Goal: Find specific page/section

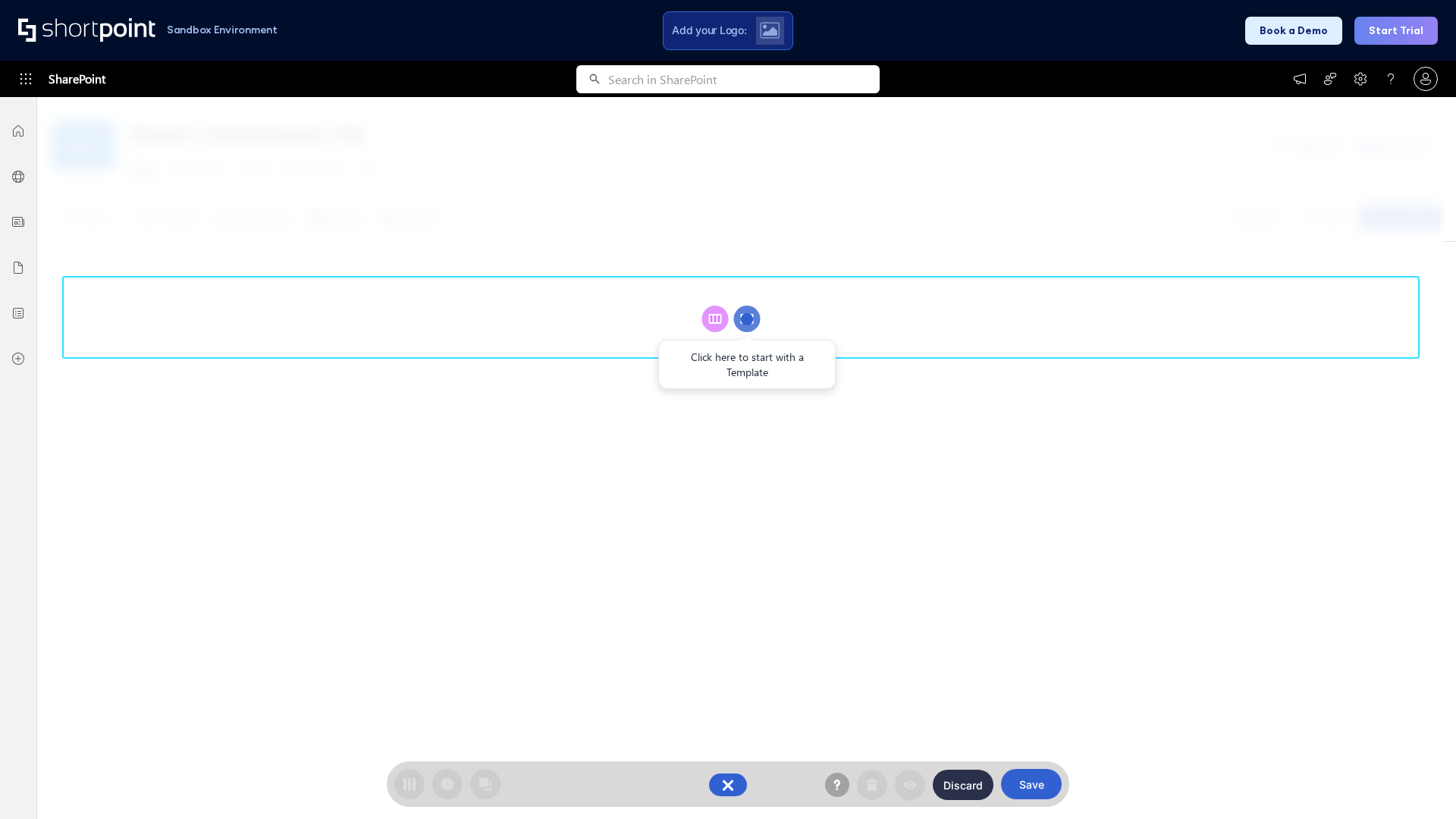
click at [747, 318] on circle at bounding box center [746, 318] width 26 height 26
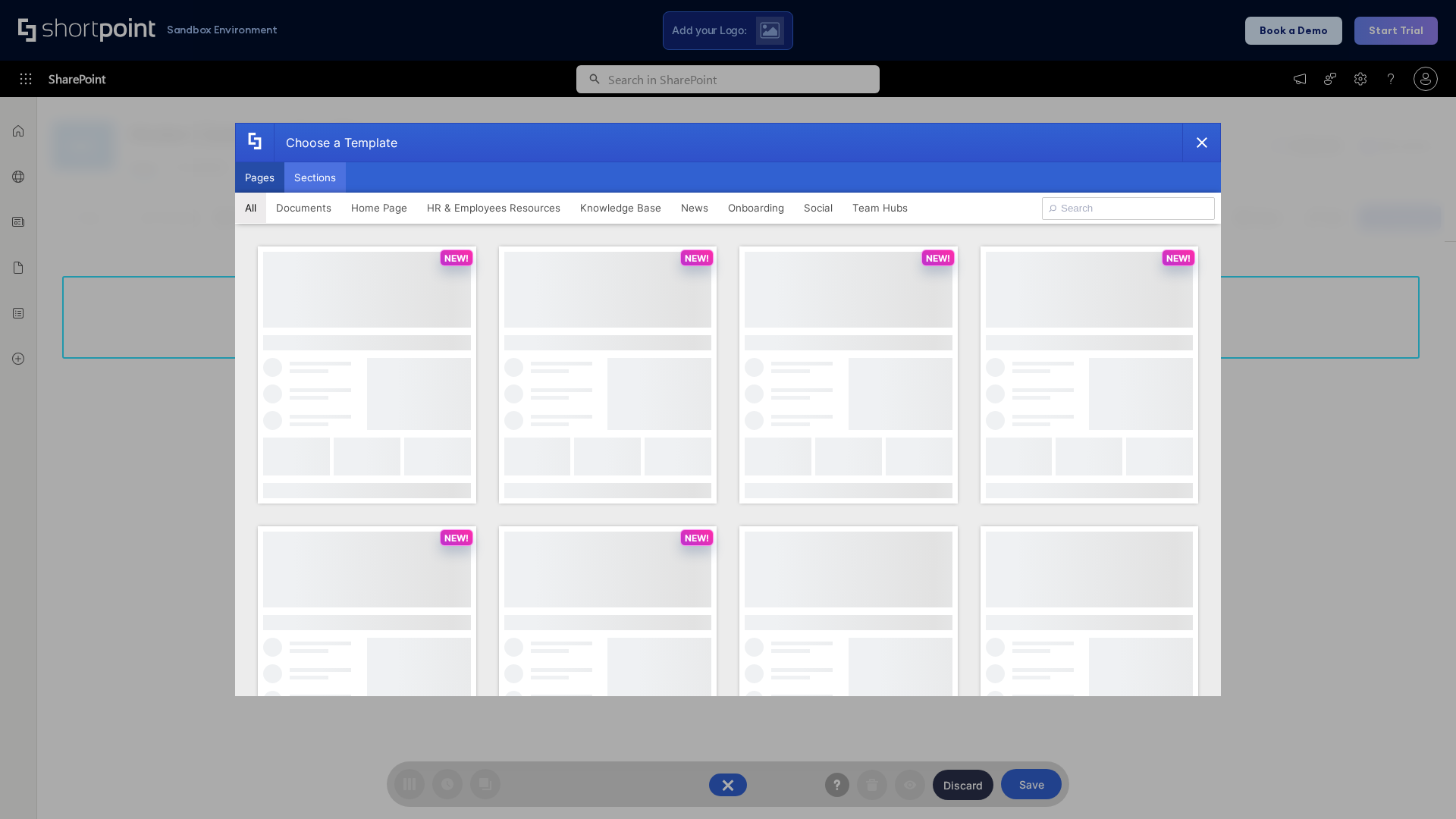
click at [315, 177] on button "Sections" at bounding box center [315, 177] width 61 height 30
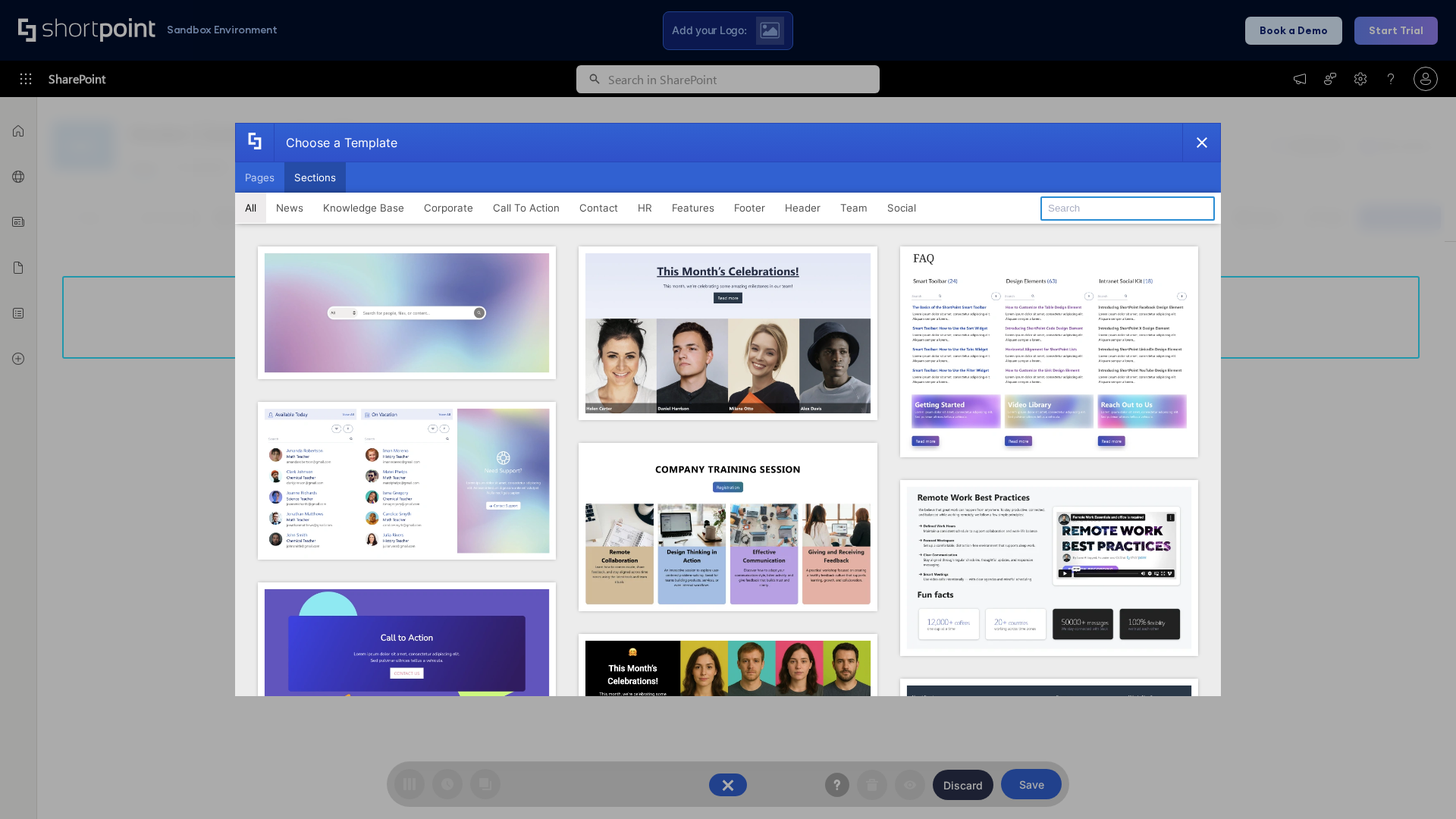
type input "Knowledge Base 3"
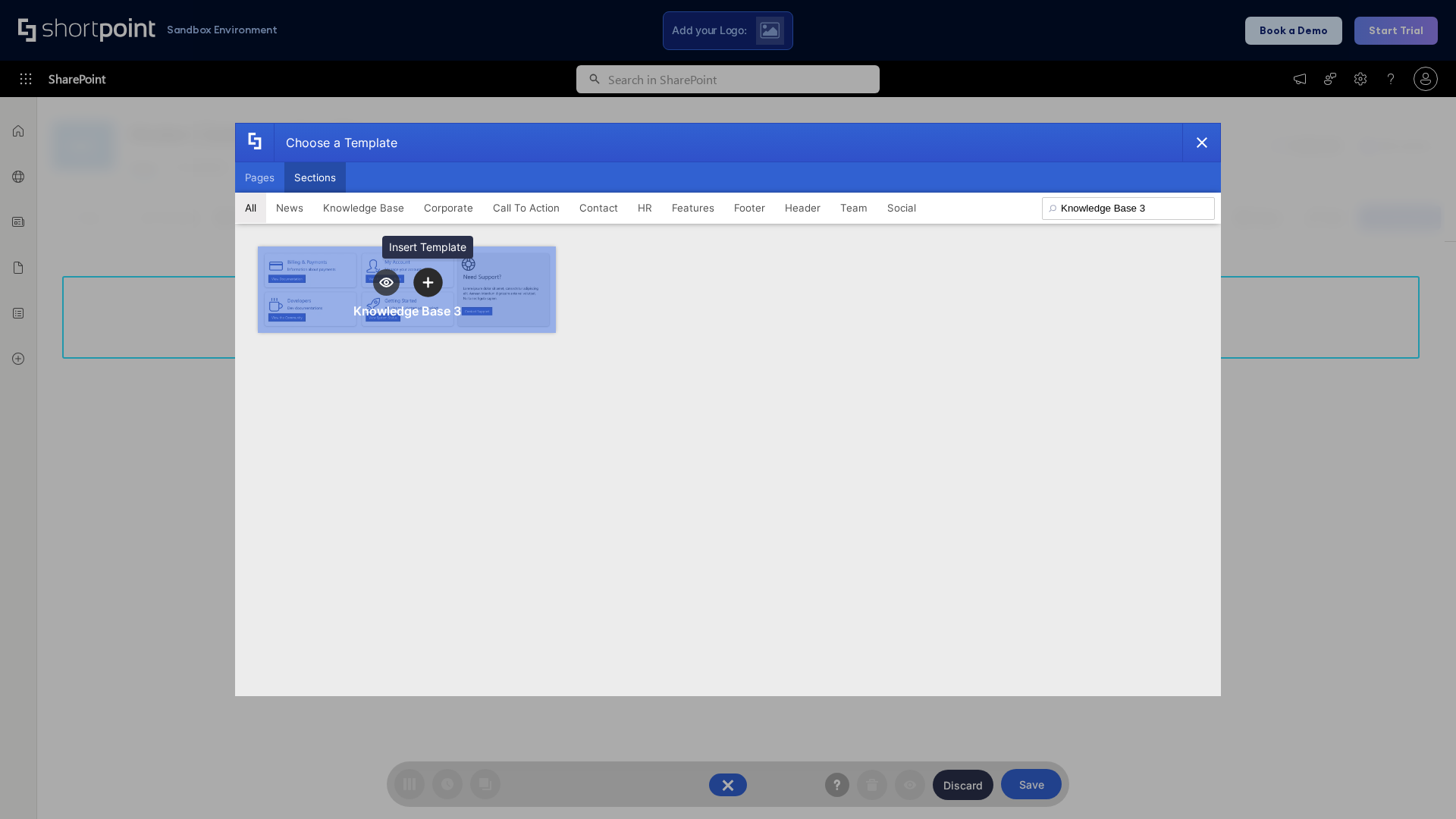
click at [428, 282] on icon "template selector" at bounding box center [427, 282] width 11 height 11
